Goal: Task Accomplishment & Management: Complete application form

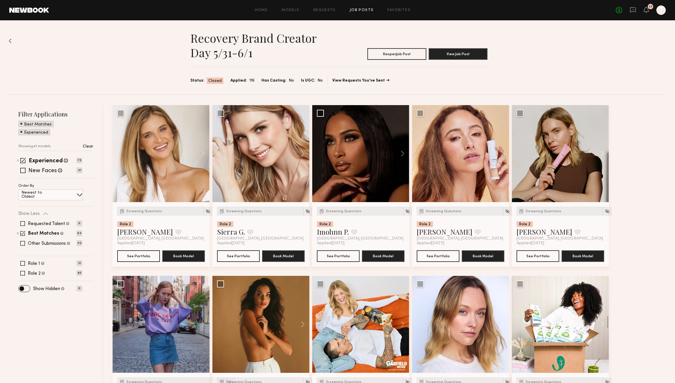
click at [355, 11] on link "Job Posts" at bounding box center [362, 10] width 24 height 4
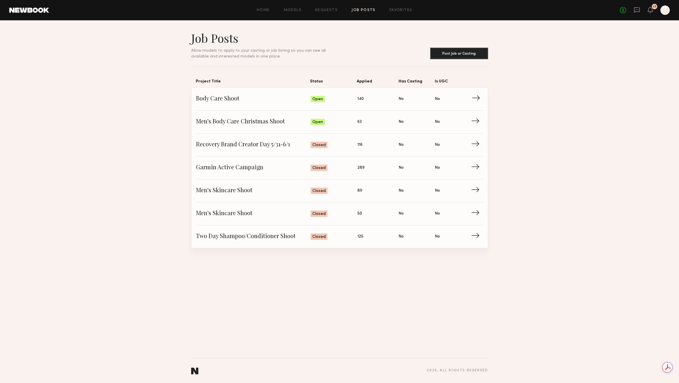
drag, startPoint x: 265, startPoint y: 100, endPoint x: 478, endPoint y: 96, distance: 212.5
click at [478, 96] on span "→" at bounding box center [478, 99] width 12 height 9
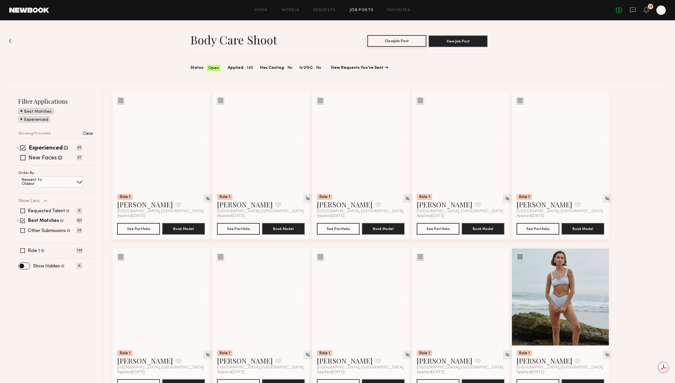
click at [398, 42] on button "Close Job Post" at bounding box center [396, 41] width 59 height 12
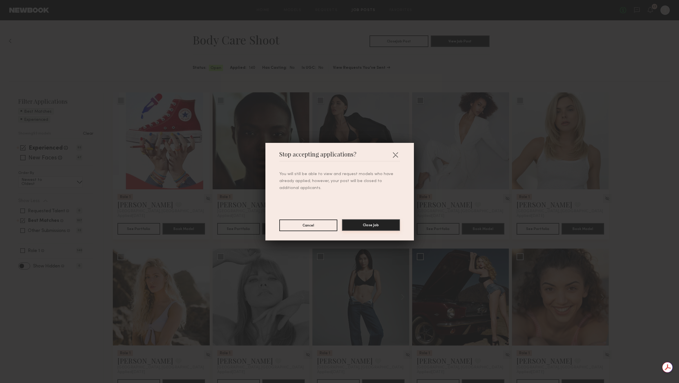
click at [367, 227] on button "Close Job" at bounding box center [371, 225] width 58 height 12
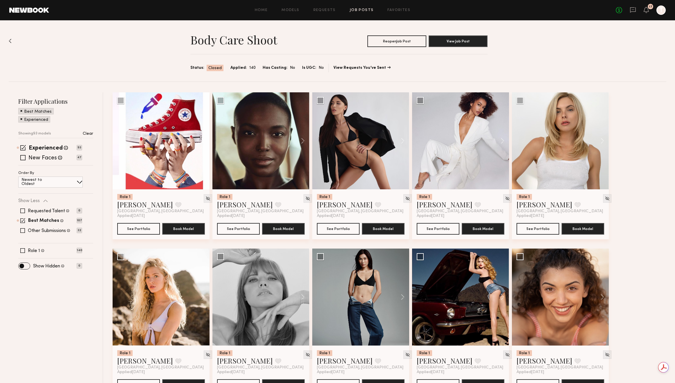
click at [12, 40] on div "Body Care Shoot Reopen Job Post View Job Post Status: Closed Applied: 140 Has C…" at bounding box center [338, 50] width 658 height 61
click at [361, 11] on link "Job Posts" at bounding box center [362, 10] width 24 height 4
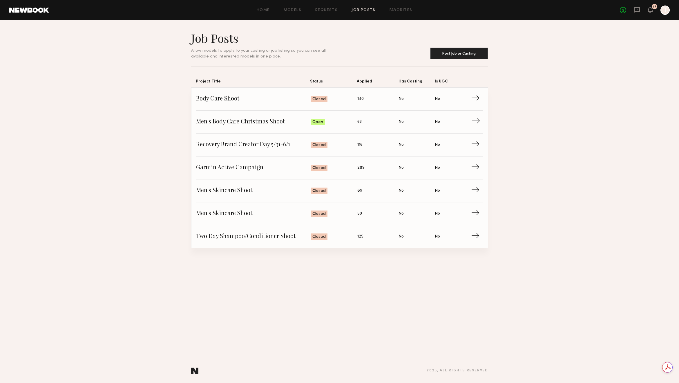
click at [476, 122] on span "→" at bounding box center [478, 122] width 12 height 9
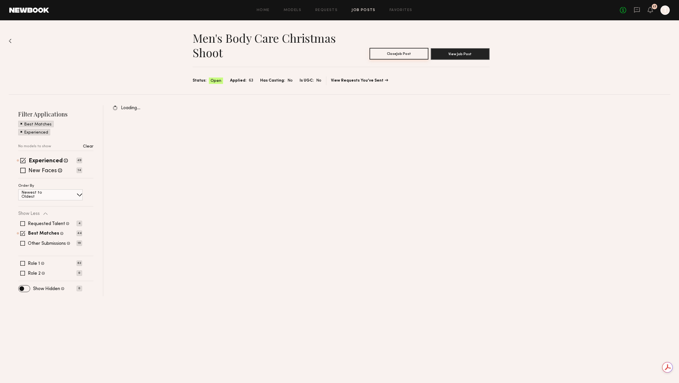
click at [414, 53] on button "Close Job Post" at bounding box center [399, 54] width 59 height 12
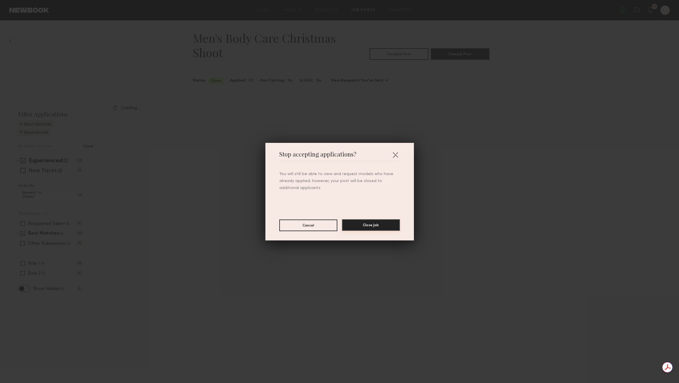
click at [372, 226] on button "Close Job" at bounding box center [371, 225] width 58 height 12
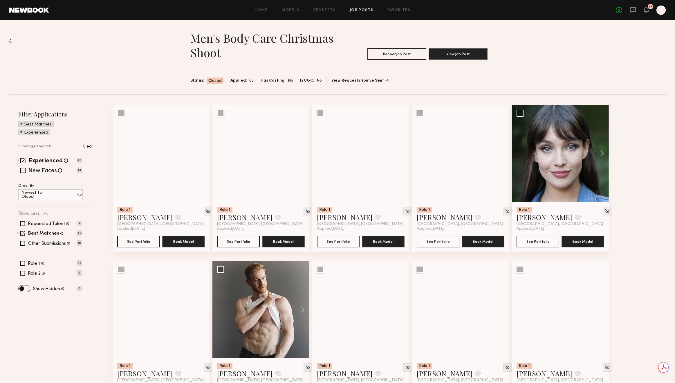
click at [366, 10] on link "Job Posts" at bounding box center [362, 10] width 24 height 4
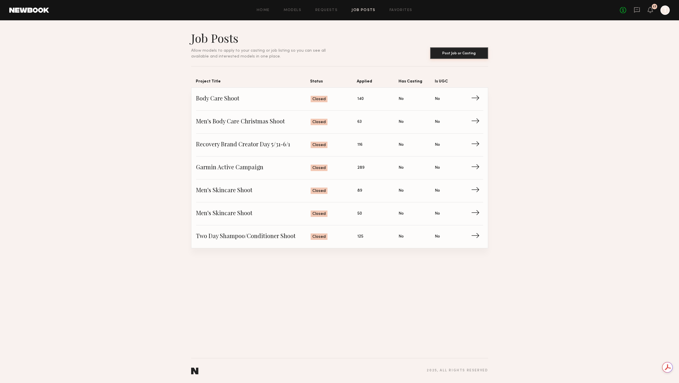
click at [449, 52] on button "Post Job or Casting" at bounding box center [459, 53] width 58 height 12
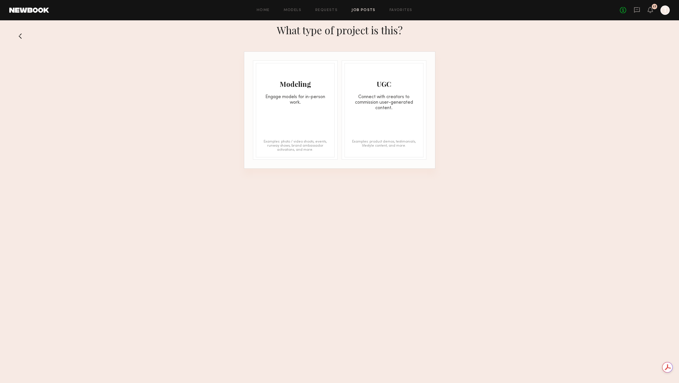
click at [289, 102] on div "Engage models for in-person work." at bounding box center [295, 99] width 78 height 11
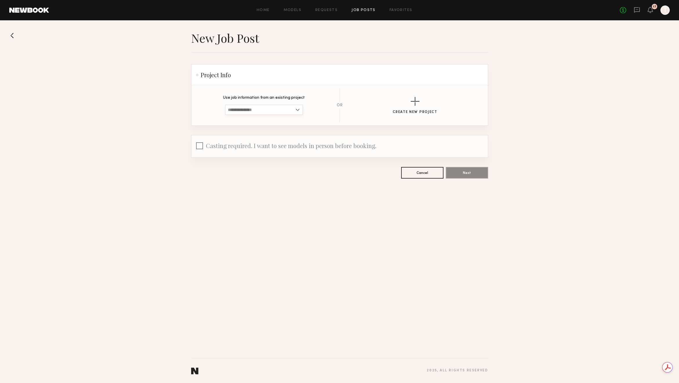
click at [279, 108] on input at bounding box center [264, 109] width 78 height 10
click at [352, 111] on div "Create New Project" at bounding box center [415, 105] width 127 height 17
click at [412, 97] on div "button" at bounding box center [415, 101] width 9 height 9
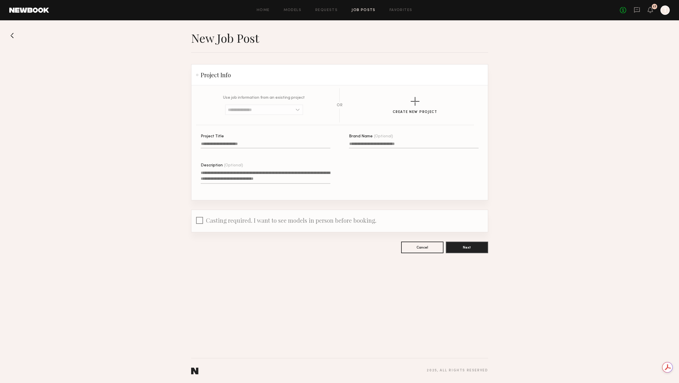
click at [240, 146] on input "Project Title" at bounding box center [266, 145] width 130 height 7
type input "**********"
click at [245, 173] on textarea "Description (Optional)" at bounding box center [266, 177] width 130 height 14
click at [460, 246] on button "Next" at bounding box center [467, 247] width 42 height 12
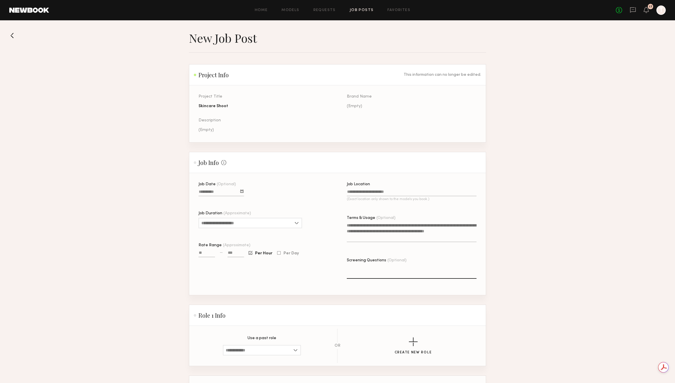
click at [231, 193] on input "Job Date (Optional)" at bounding box center [221, 192] width 46 height 7
click at [264, 204] on button "button" at bounding box center [264, 201] width 3 height 3
click at [234, 233] on button "15" at bounding box center [233, 230] width 9 height 6
click at [365, 194] on input "Job Location (Exact location only shown to the models you book.)" at bounding box center [412, 192] width 130 height 7
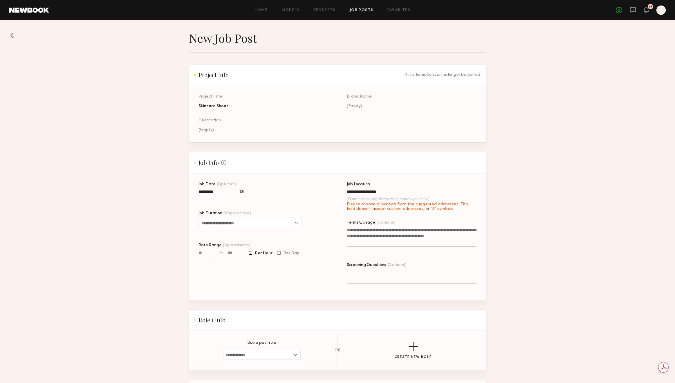
type input "**********"
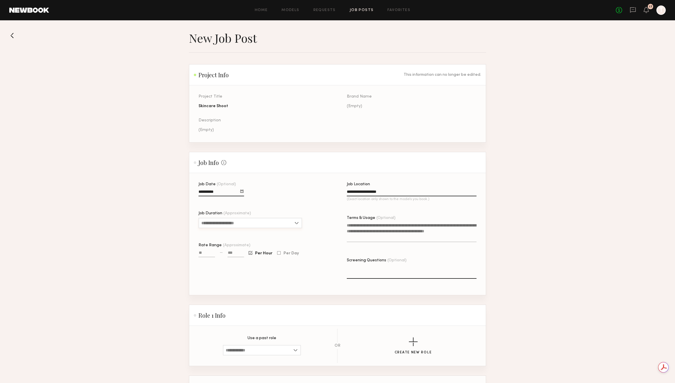
click at [252, 226] on input "Job Duration (Approximate)" at bounding box center [250, 223] width 104 height 10
click at [238, 287] on div "8 hours" at bounding box center [250, 283] width 102 height 9
type input "*******"
click at [278, 255] on div at bounding box center [278, 253] width 3 height 4
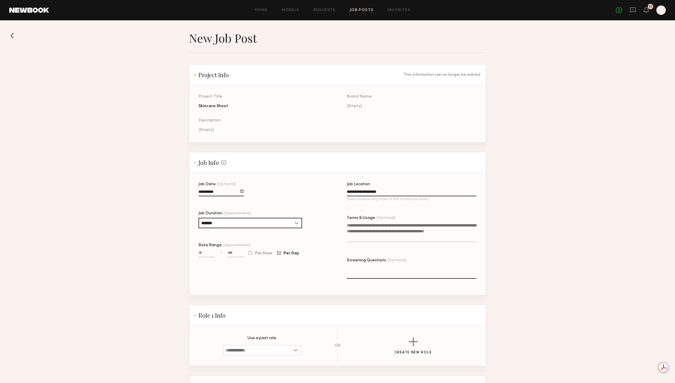
click at [234, 255] on input at bounding box center [235, 253] width 17 height 7
type input "****"
click at [370, 231] on textarea "Terms & Usage (Optional)" at bounding box center [412, 232] width 130 height 20
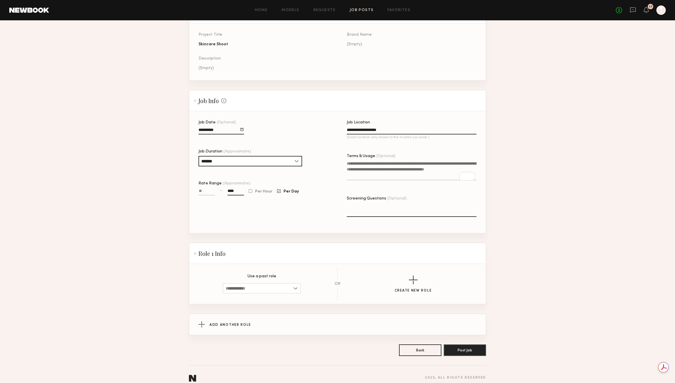
scroll to position [74, 0]
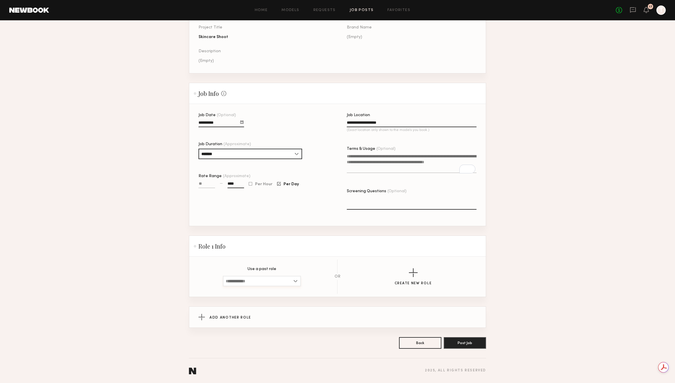
click at [284, 280] on input at bounding box center [262, 281] width 78 height 10
click at [414, 276] on div "button" at bounding box center [413, 272] width 9 height 9
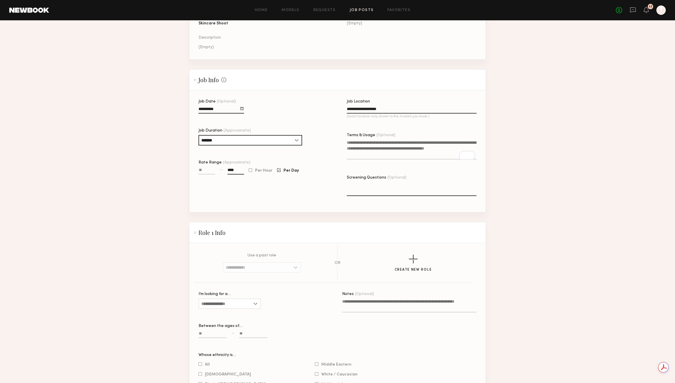
scroll to position [232, 0]
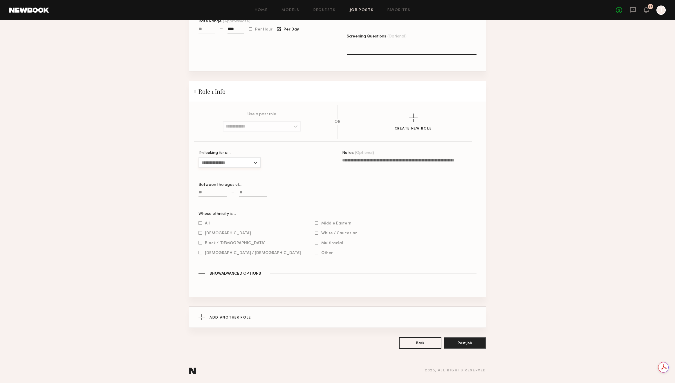
click at [235, 157] on input "I’m looking for a…" at bounding box center [229, 162] width 62 height 10
click at [230, 171] on div "[DEMOGRAPHIC_DATA]" at bounding box center [229, 172] width 61 height 9
type input "******"
click at [215, 190] on input at bounding box center [212, 193] width 28 height 7
type input "**"
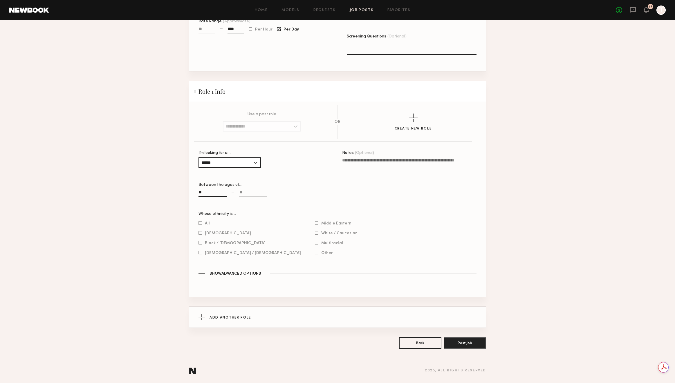
click at [247, 190] on input at bounding box center [253, 193] width 28 height 7
type input "**"
click at [202, 223] on div at bounding box center [199, 223] width 3 height 4
click at [227, 274] on span "Show Advanced Options" at bounding box center [235, 274] width 51 height 4
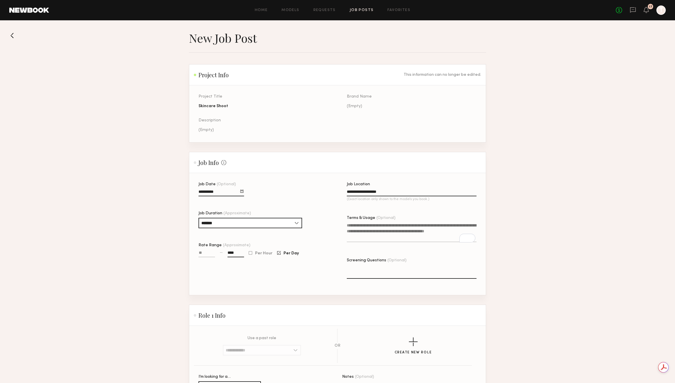
scroll to position [301, 0]
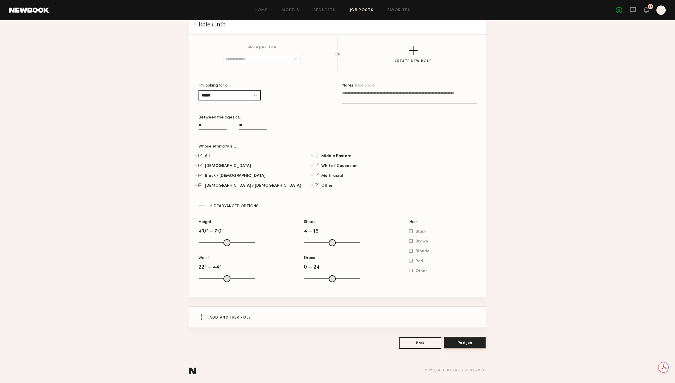
click at [465, 340] on button "Post Job" at bounding box center [465, 343] width 42 height 12
click at [465, 343] on button "Post Job" at bounding box center [465, 343] width 42 height 12
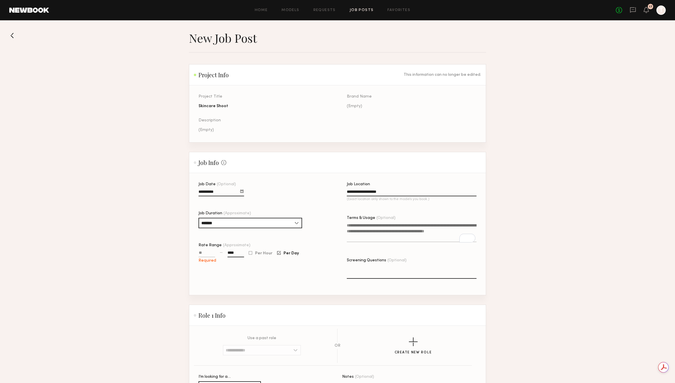
click at [204, 257] on input "Rate Range (Approximate)" at bounding box center [206, 253] width 17 height 7
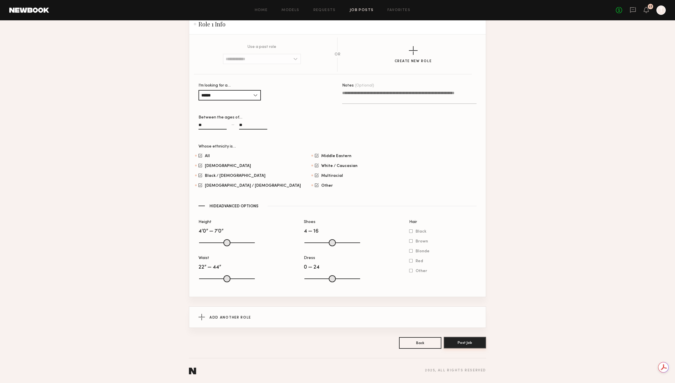
type input "****"
click at [460, 342] on button "Post Job" at bounding box center [465, 343] width 42 height 12
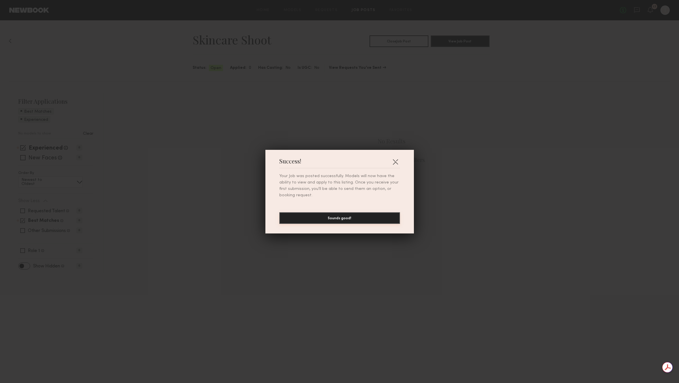
click at [348, 218] on button "Sounds good!" at bounding box center [339, 218] width 121 height 12
